Goal: Navigation & Orientation: Find specific page/section

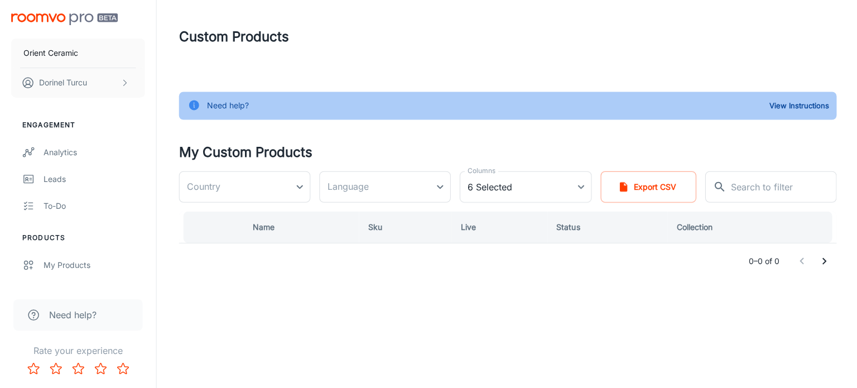
type input "[GEOGRAPHIC_DATA]"
type input "ro-ro"
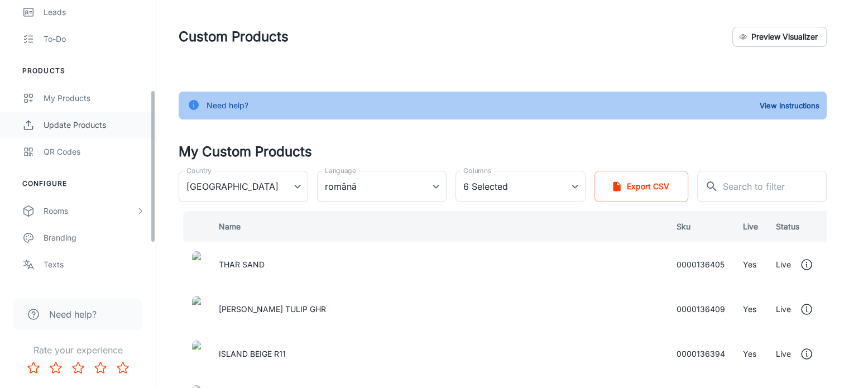
scroll to position [167, 0]
click at [450, 145] on h4 "My Custom Products" at bounding box center [503, 152] width 648 height 20
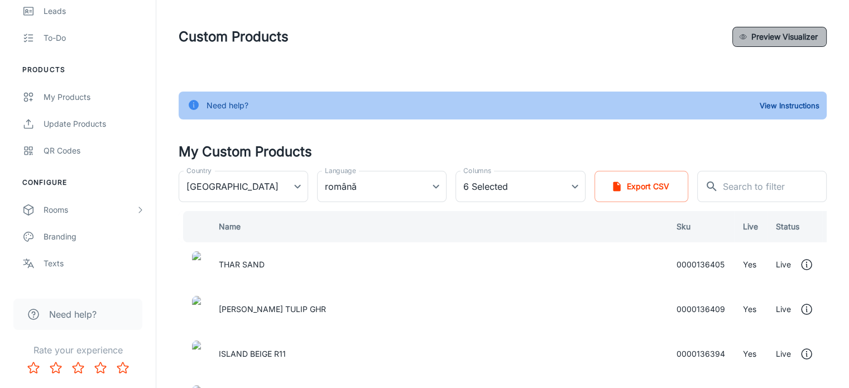
click at [780, 36] on button "Preview Visualizer" at bounding box center [779, 37] width 94 height 20
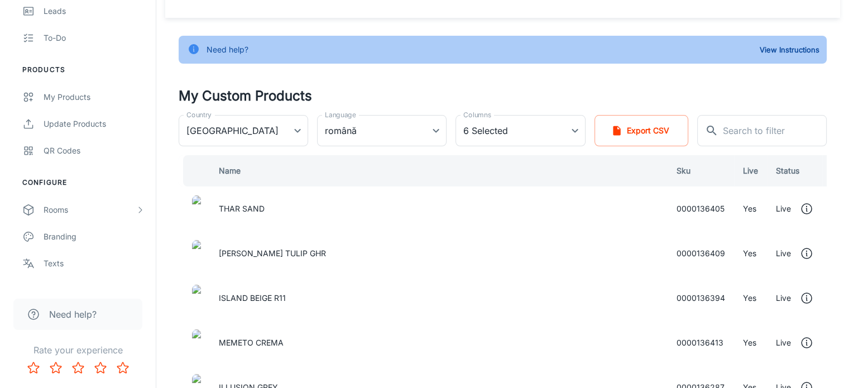
drag, startPoint x: 500, startPoint y: 37, endPoint x: 443, endPoint y: 31, distance: 56.8
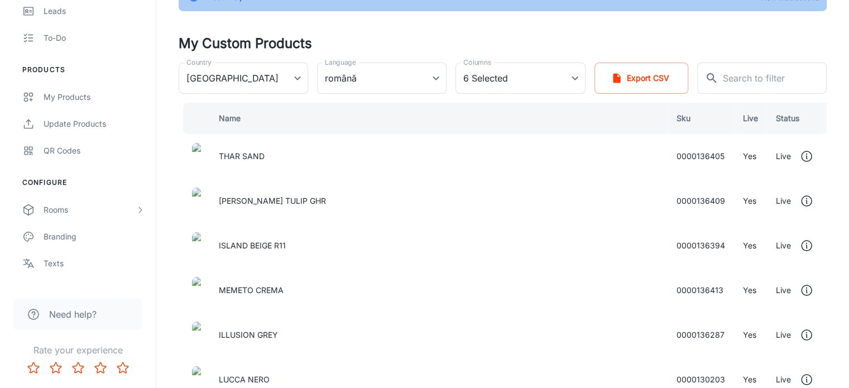
scroll to position [0, 0]
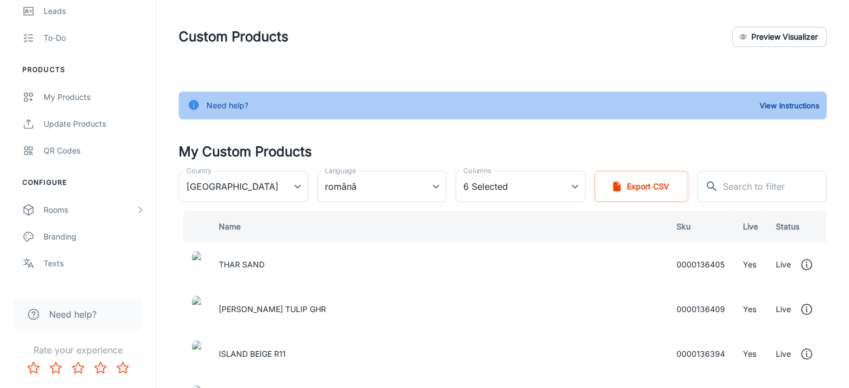
click at [466, 151] on h4 "My Custom Products" at bounding box center [503, 152] width 648 height 20
drag, startPoint x: 407, startPoint y: 139, endPoint x: 389, endPoint y: 136, distance: 18.2
click at [65, 100] on div "My Products" at bounding box center [94, 97] width 101 height 12
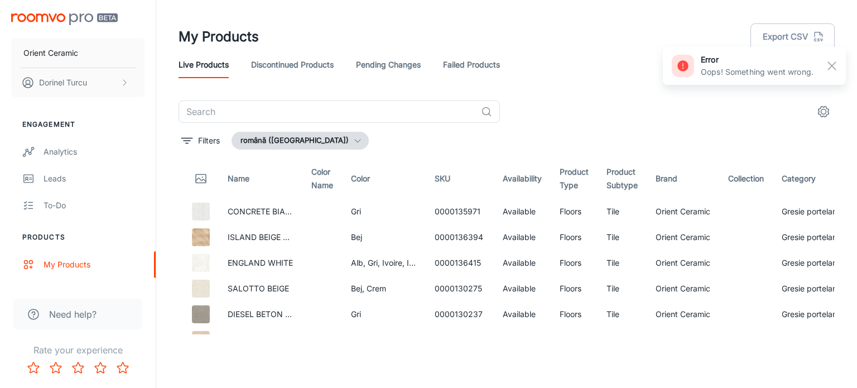
click at [285, 71] on link "Discontinued Products" at bounding box center [292, 64] width 83 height 27
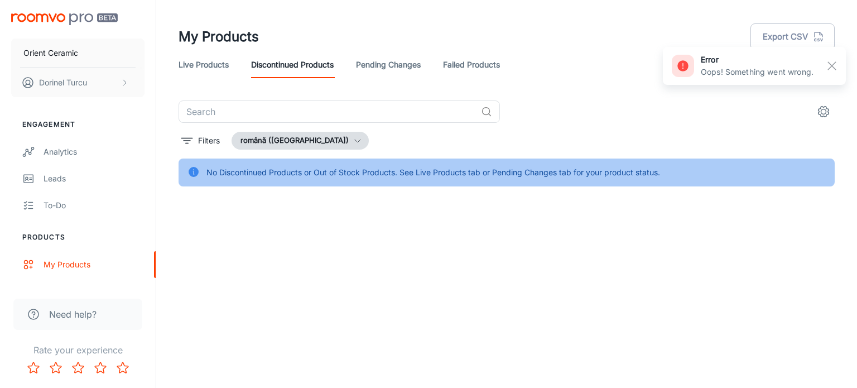
click at [376, 66] on link "Pending Changes" at bounding box center [388, 64] width 65 height 27
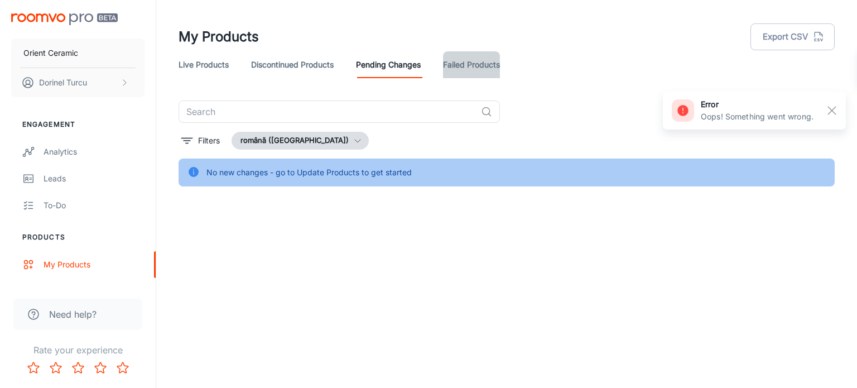
click at [485, 73] on link "Failed Products" at bounding box center [471, 64] width 57 height 27
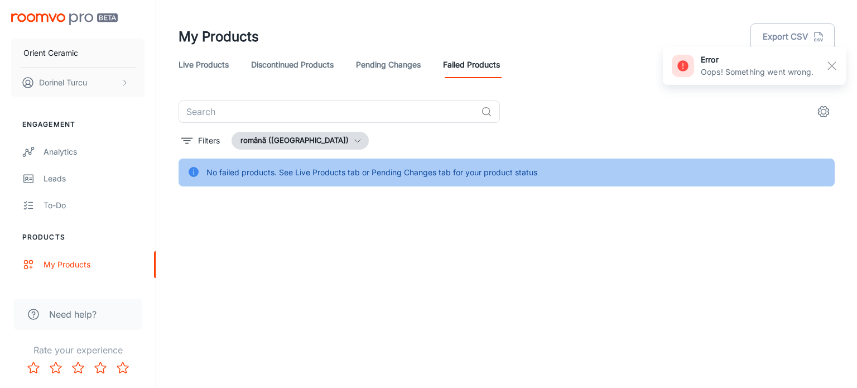
click at [232, 73] on div "Live Products Discontinued Products Pending Changes Failed Products" at bounding box center [507, 64] width 657 height 27
click at [223, 65] on link "Live Products" at bounding box center [204, 64] width 50 height 27
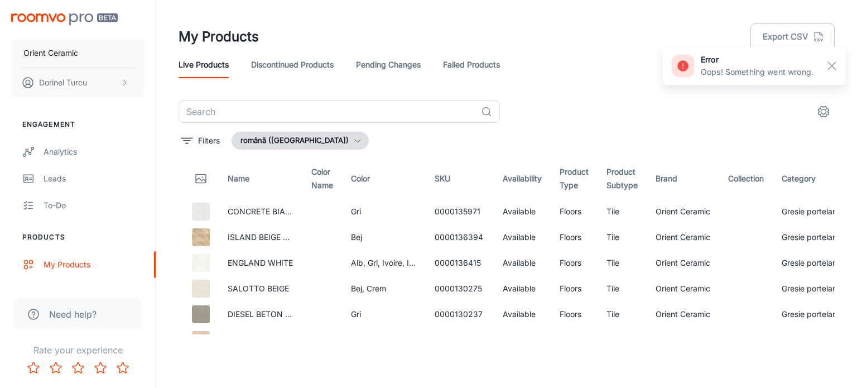
drag, startPoint x: 358, startPoint y: 33, endPoint x: 339, endPoint y: 33, distance: 19.0
click at [339, 33] on div "My Products Export CSV" at bounding box center [507, 36] width 657 height 29
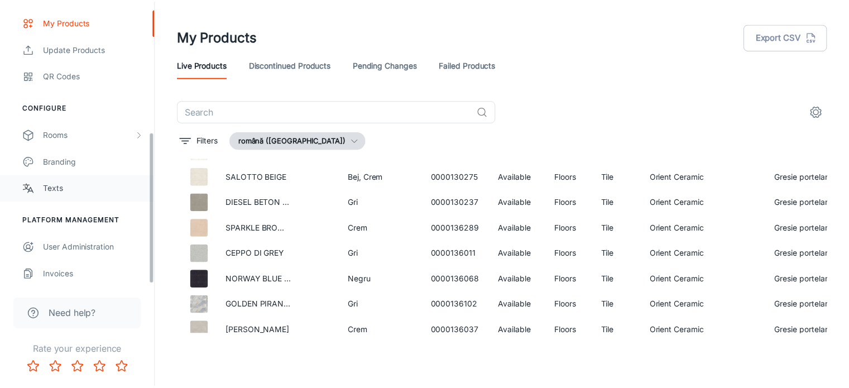
scroll to position [245, 0]
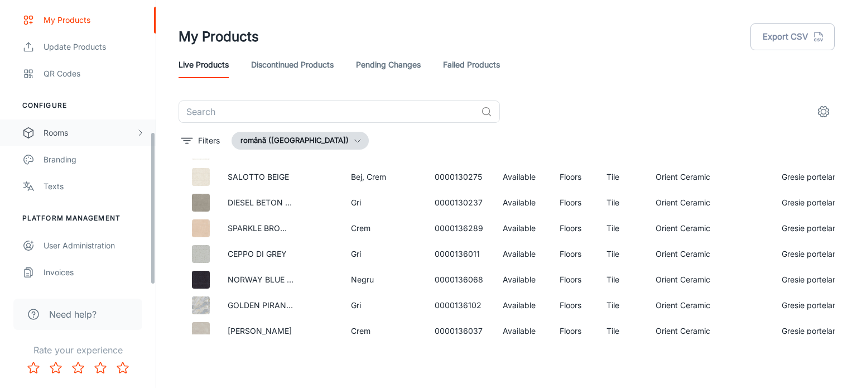
click at [84, 138] on div "Rooms" at bounding box center [78, 132] width 156 height 27
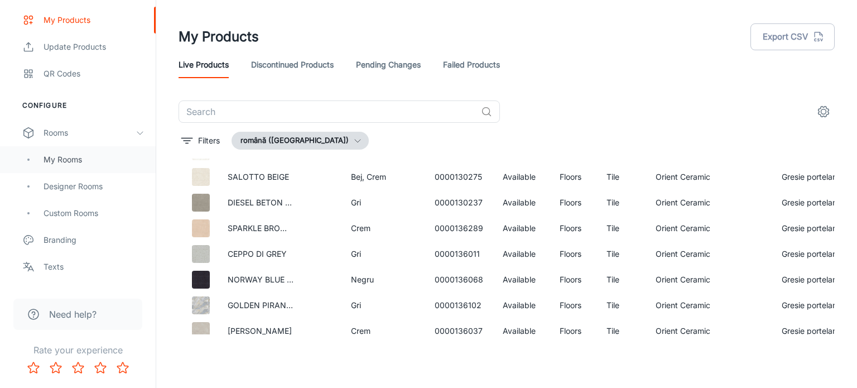
click at [78, 164] on div "My Rooms" at bounding box center [94, 160] width 101 height 12
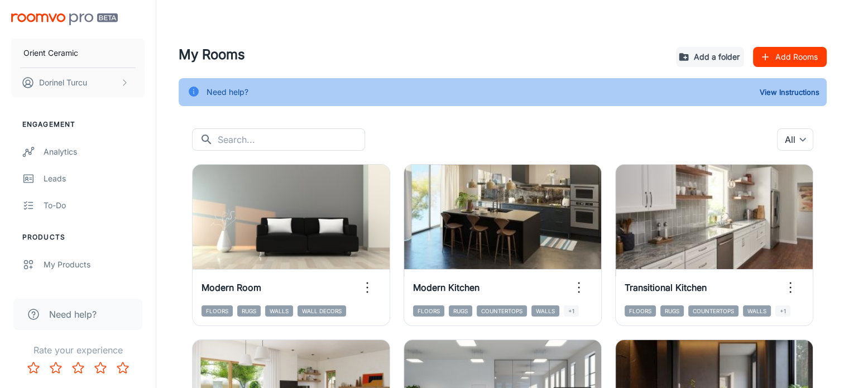
click at [205, 51] on h4 "My Rooms" at bounding box center [423, 55] width 488 height 20
copy div "My Rooms Add a folder Add Rooms"
drag, startPoint x: 431, startPoint y: 26, endPoint x: 353, endPoint y: 22, distance: 78.3
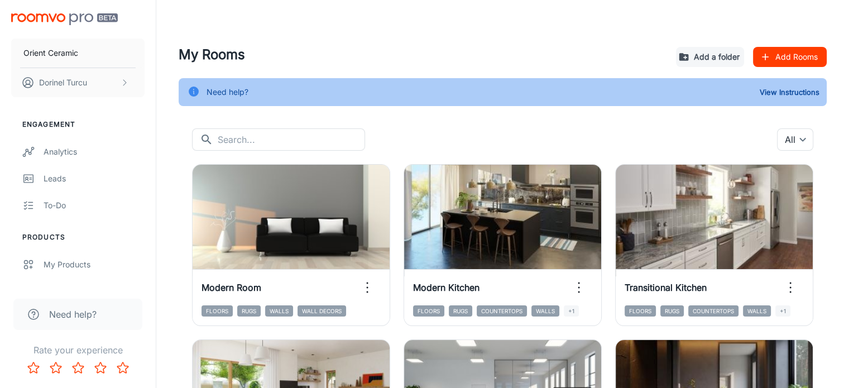
click at [348, 22] on header at bounding box center [502, 22] width 675 height 45
drag, startPoint x: 391, startPoint y: 39, endPoint x: 368, endPoint y: 36, distance: 22.5
click at [368, 36] on header at bounding box center [502, 22] width 675 height 45
drag, startPoint x: 634, startPoint y: 85, endPoint x: 564, endPoint y: 64, distance: 72.6
click at [545, 64] on h4 "My Rooms" at bounding box center [423, 55] width 488 height 20
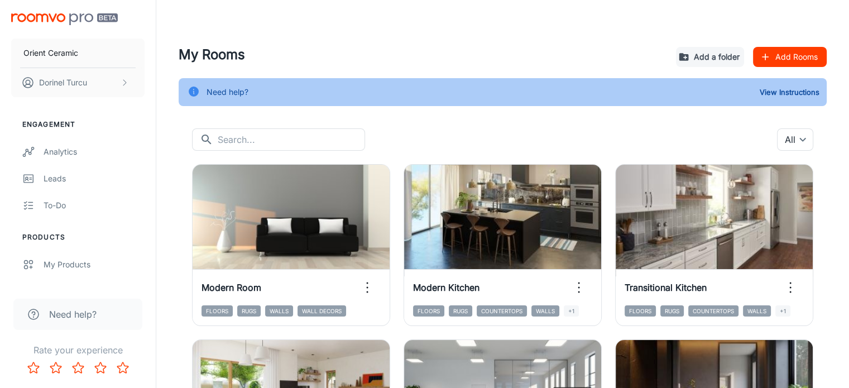
drag, startPoint x: 585, startPoint y: 64, endPoint x: 564, endPoint y: 59, distance: 21.8
click at [536, 55] on h4 "My Rooms" at bounding box center [423, 55] width 488 height 20
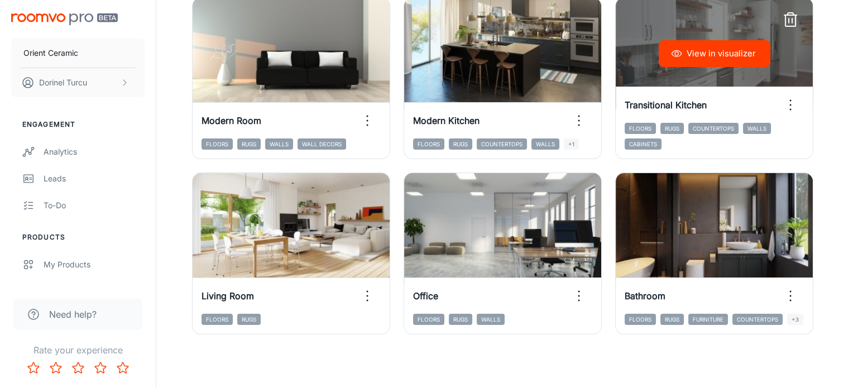
scroll to position [111, 0]
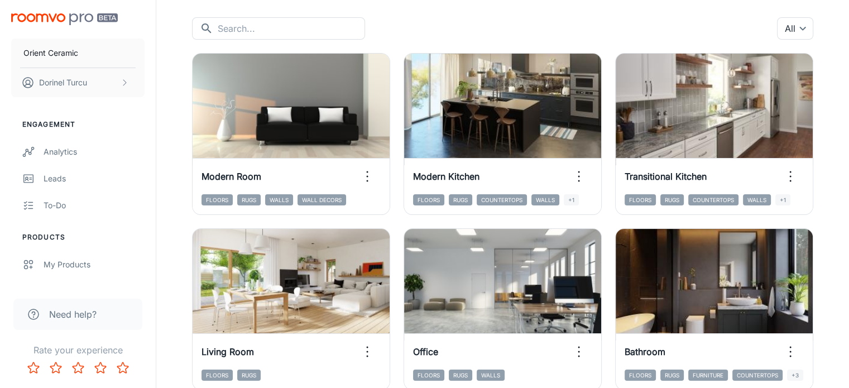
click at [679, 279] on div "View in visualizer Modern Room Floors Rugs Walls Wall Decors View in visualizer…" at bounding box center [496, 215] width 635 height 351
drag, startPoint x: 679, startPoint y: 279, endPoint x: 653, endPoint y: 301, distance: 34.0
click at [646, 301] on div "View in visualizer Modern Room Floors Rugs Walls Wall Decors View in visualizer…" at bounding box center [496, 215] width 635 height 351
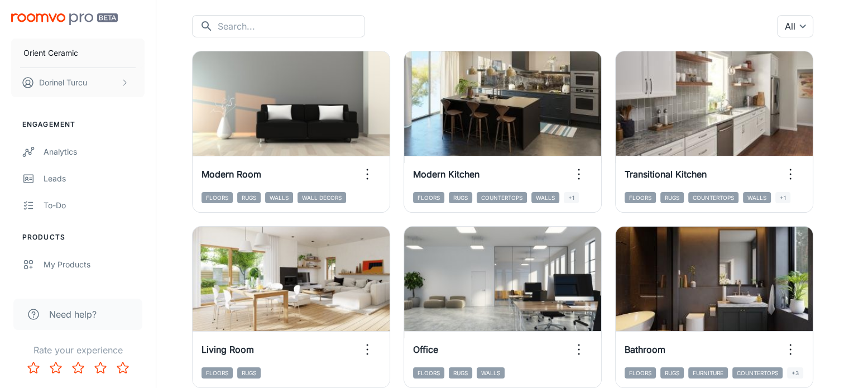
scroll to position [55, 0]
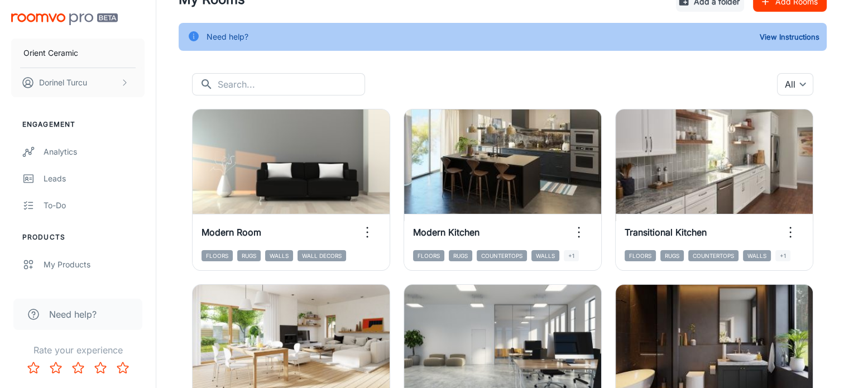
drag, startPoint x: 621, startPoint y: 332, endPoint x: 521, endPoint y: 167, distance: 192.6
click at [621, 328] on div "View in visualizer Modern Room Floors Rugs Walls Wall Decors View in visualizer…" at bounding box center [496, 270] width 635 height 351
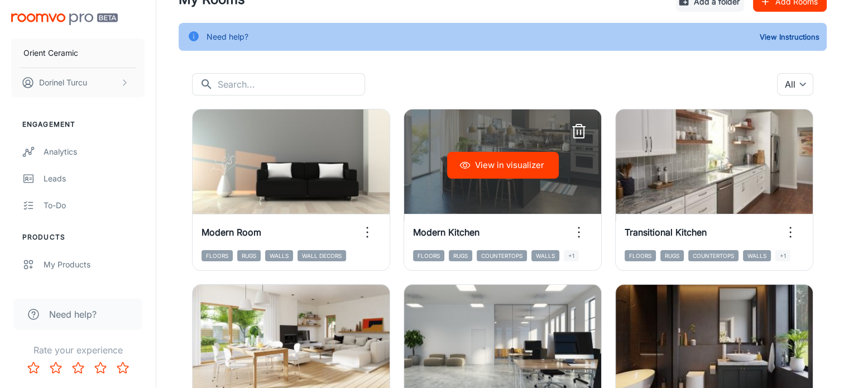
scroll to position [0, 0]
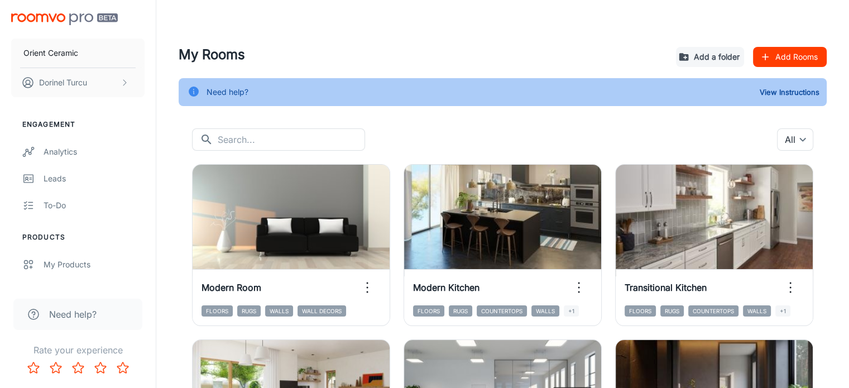
drag, startPoint x: 415, startPoint y: 61, endPoint x: 385, endPoint y: 50, distance: 32.7
click at [385, 50] on h4 "My Rooms" at bounding box center [423, 55] width 488 height 20
drag, startPoint x: 488, startPoint y: 127, endPoint x: 460, endPoint y: 124, distance: 28.6
click at [460, 124] on div "My Rooms Add a folder Add Rooms Need help? View Instructions ​ ​ All ​ View in …" at bounding box center [502, 273] width 675 height 457
click at [457, 128] on div "​ ​ All ​" at bounding box center [502, 139] width 621 height 22
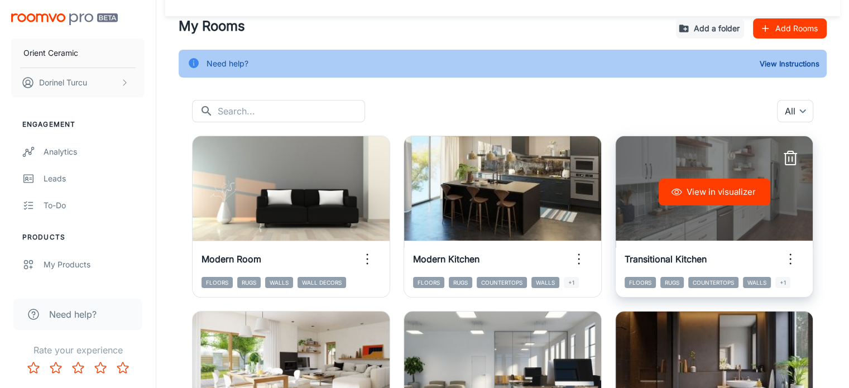
scroll to position [56, 0]
